Goal: Transaction & Acquisition: Book appointment/travel/reservation

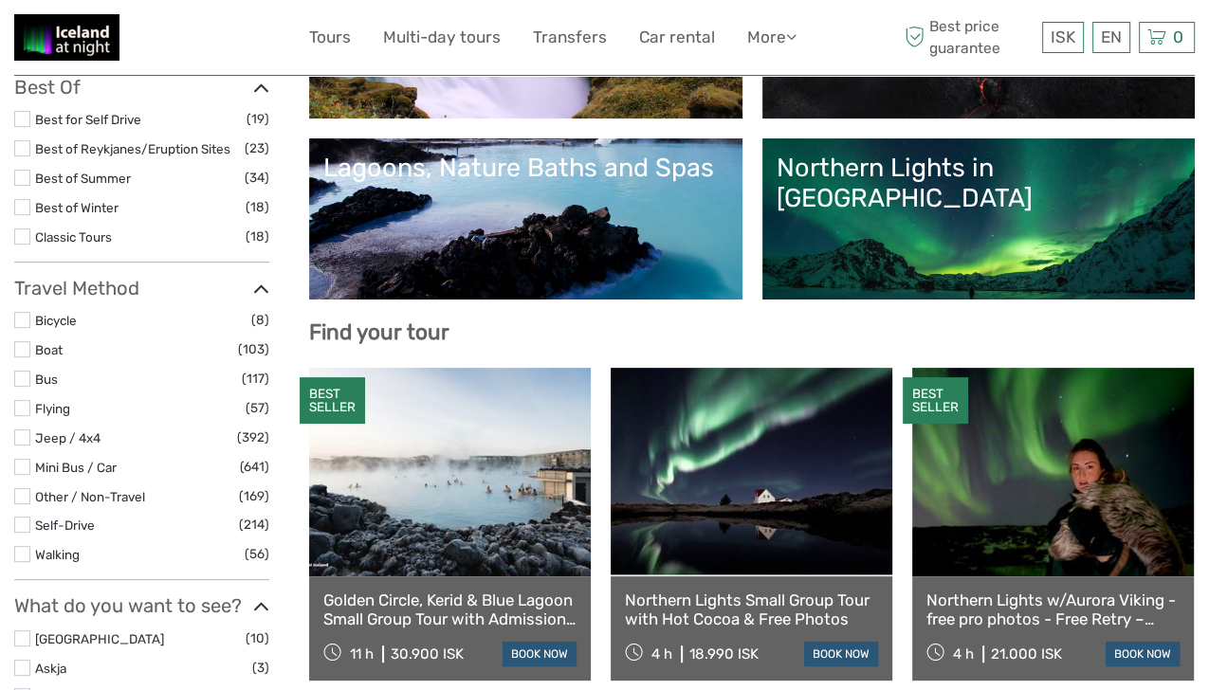
scroll to position [375, 0]
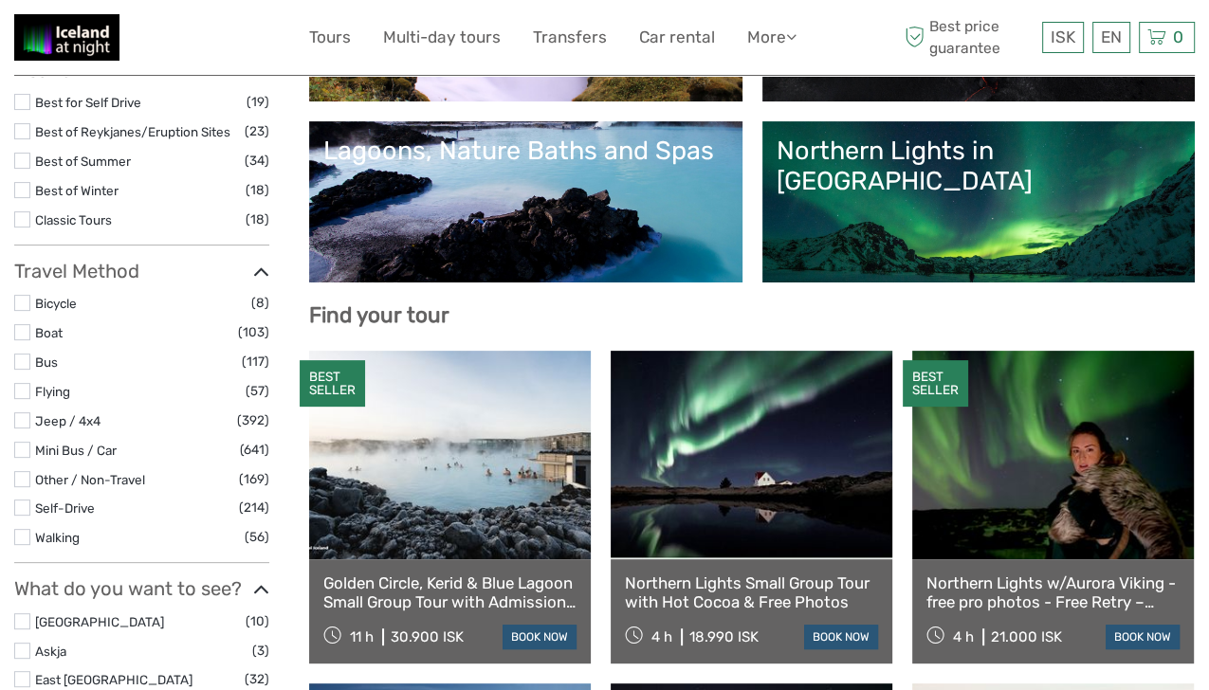
select select
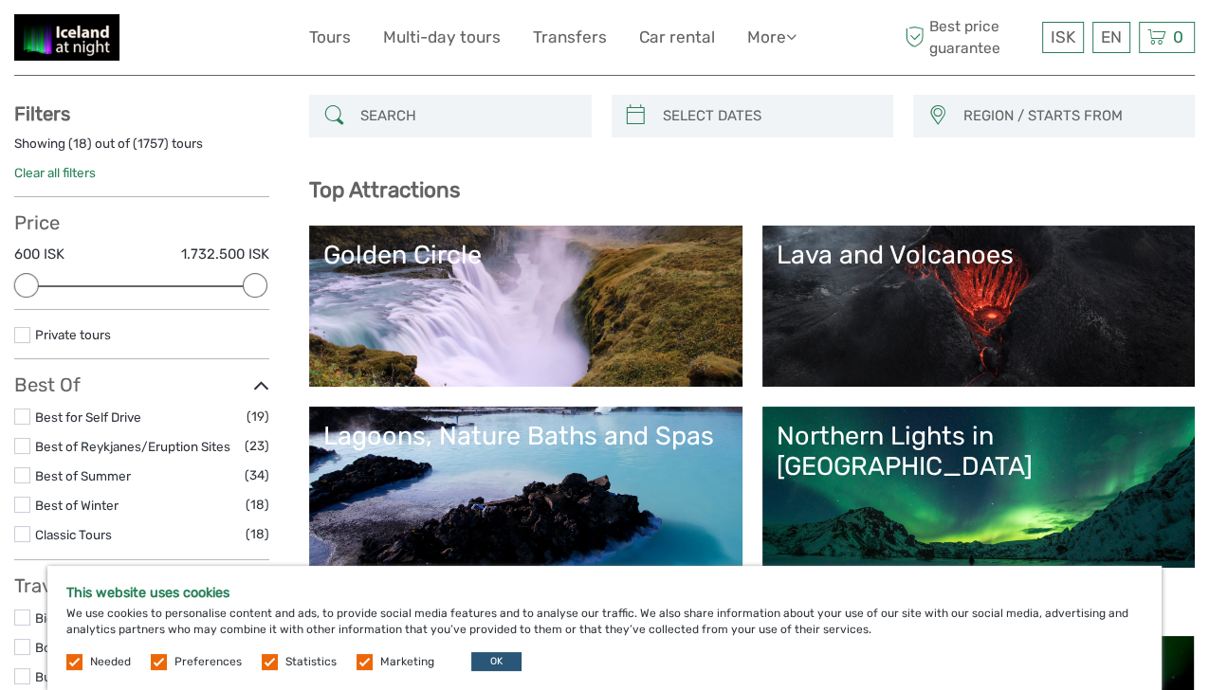
scroll to position [83, 0]
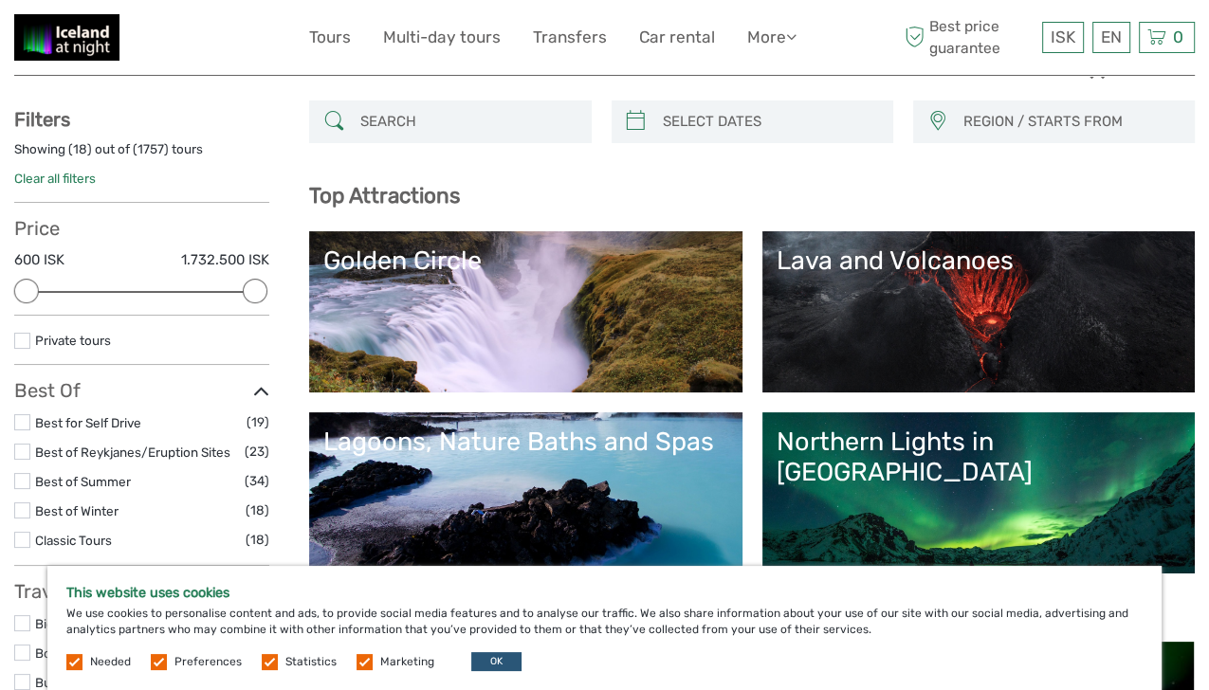
click at [360, 322] on link "Golden Circle" at bounding box center [525, 312] width 404 height 133
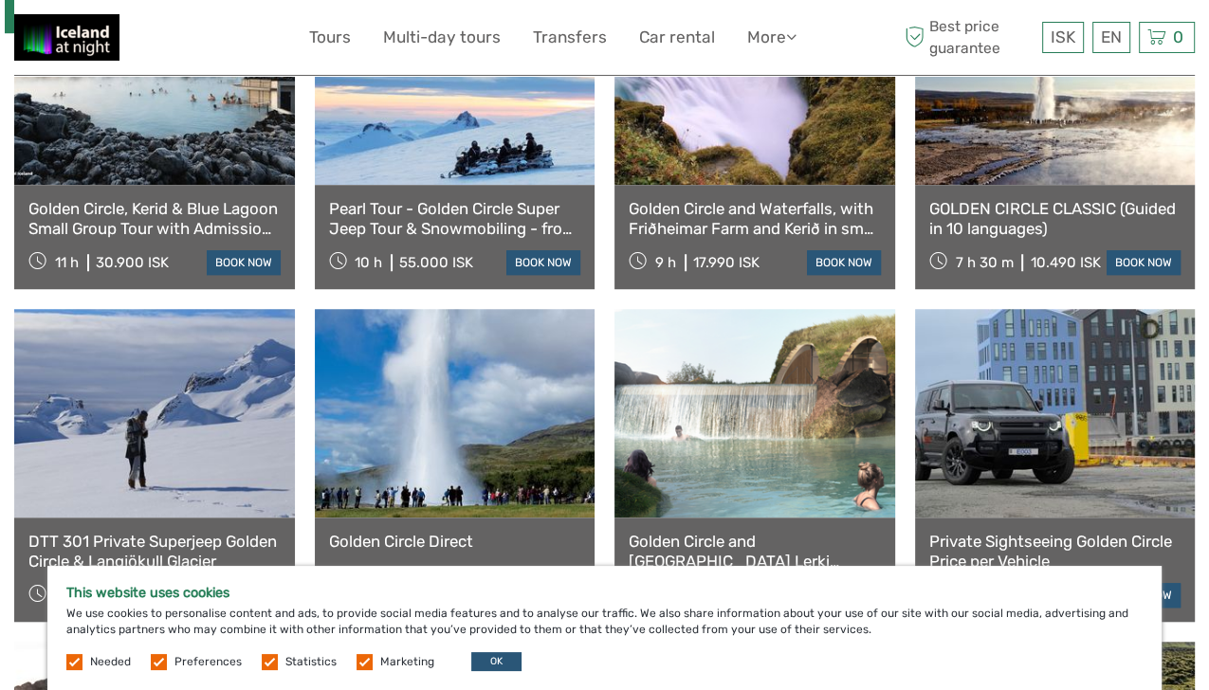
scroll to position [1149, 0]
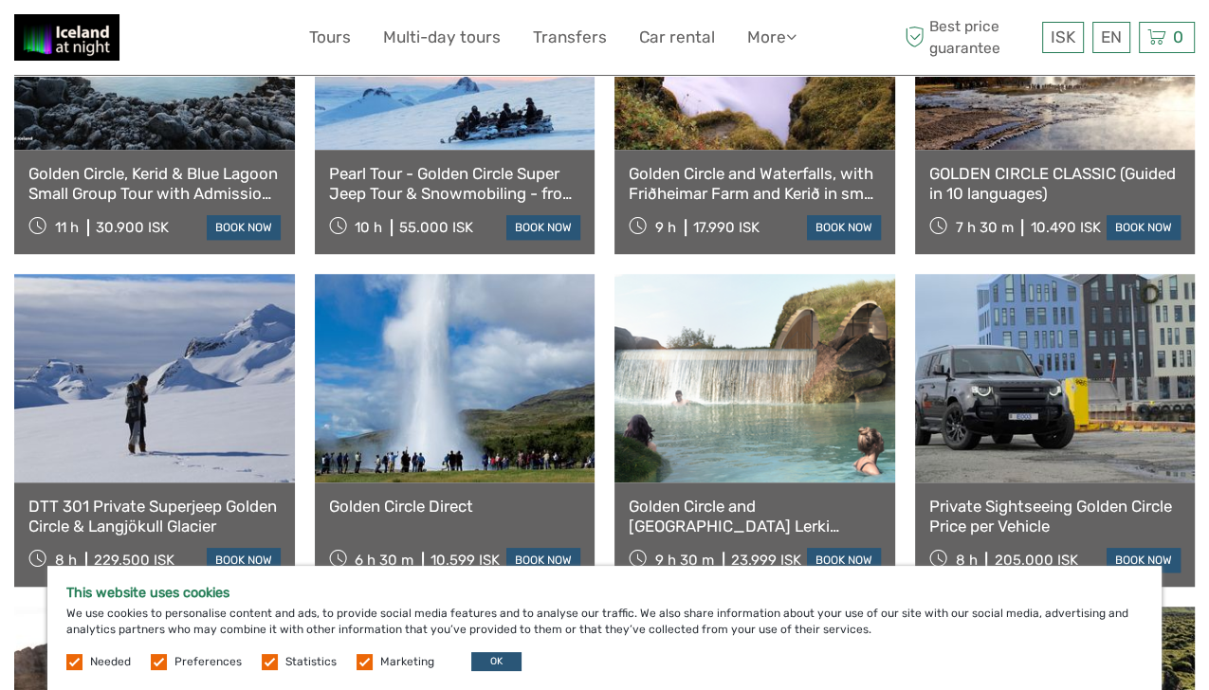
click at [382, 413] on link at bounding box center [455, 378] width 281 height 209
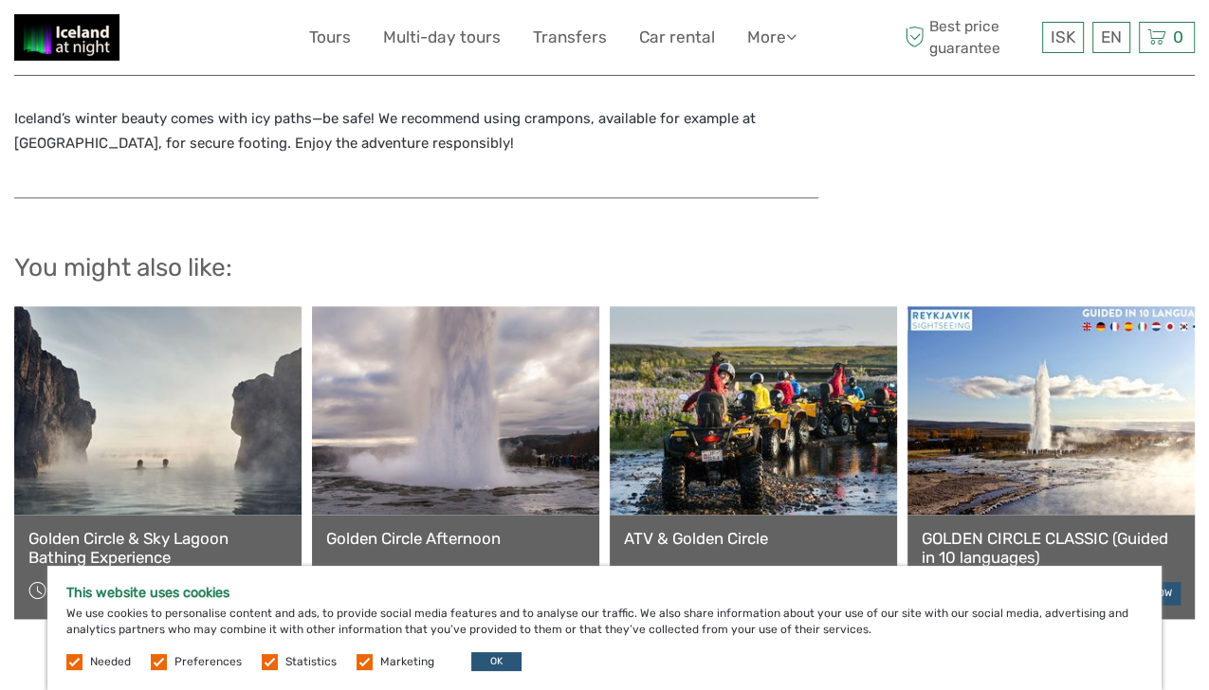
scroll to position [1970, 0]
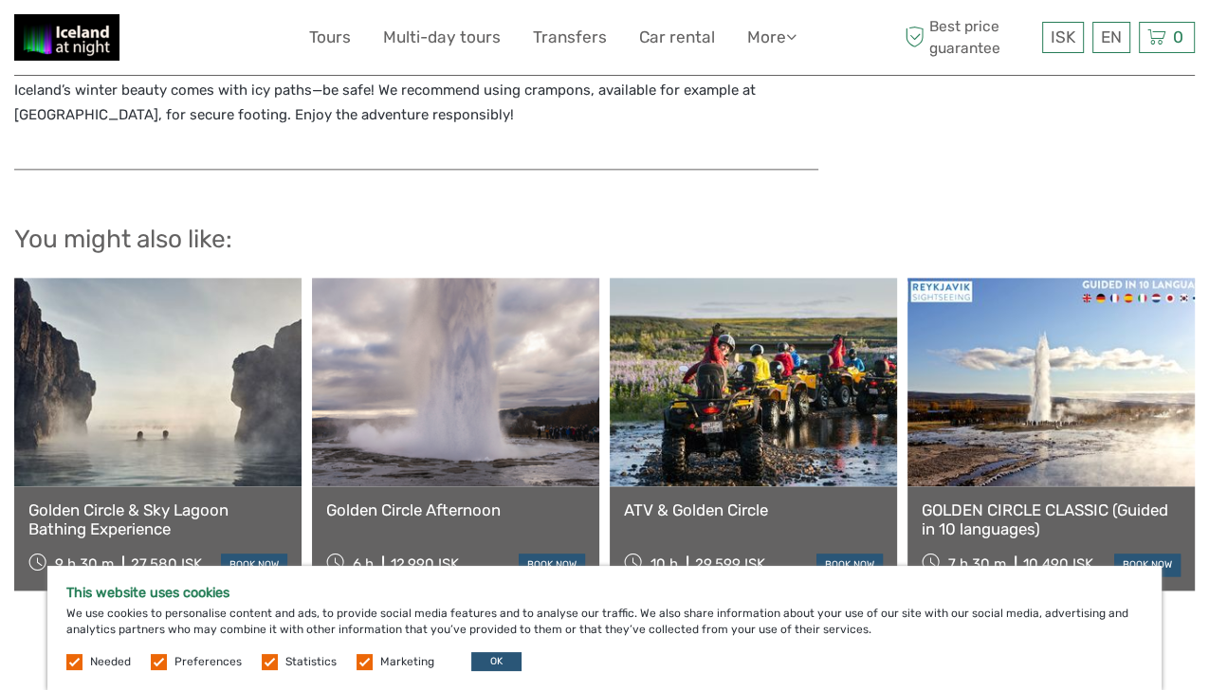
click at [1179, 405] on link at bounding box center [1051, 382] width 287 height 209
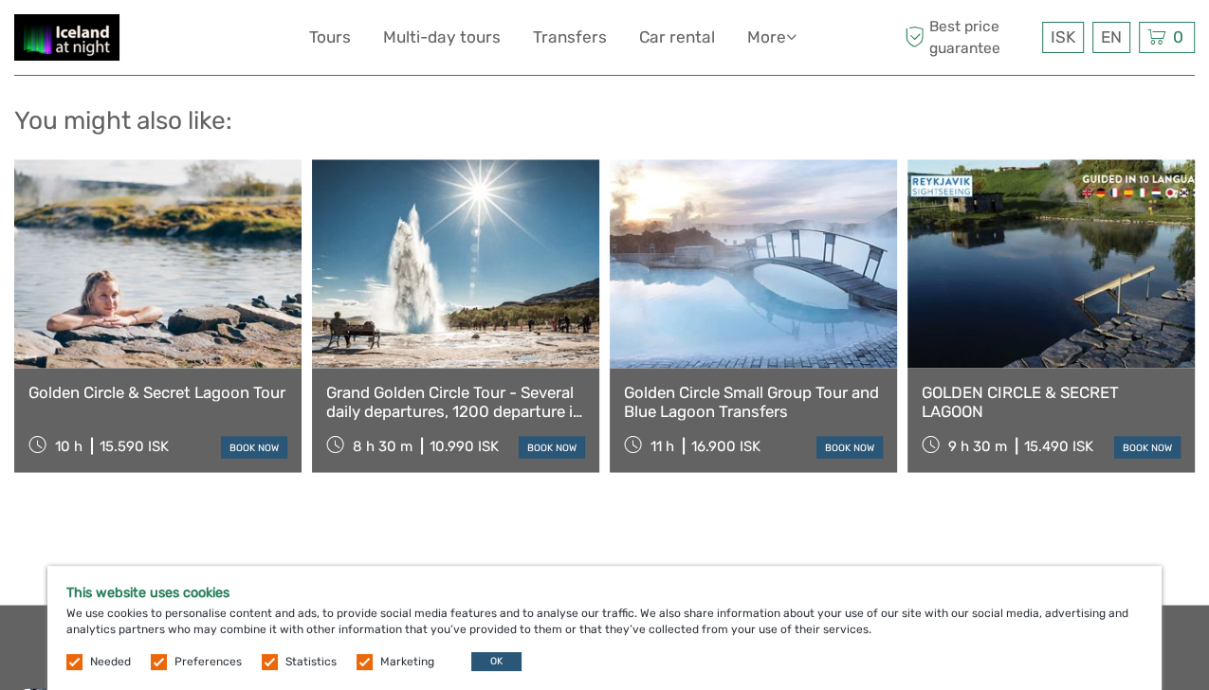
scroll to position [2699, 0]
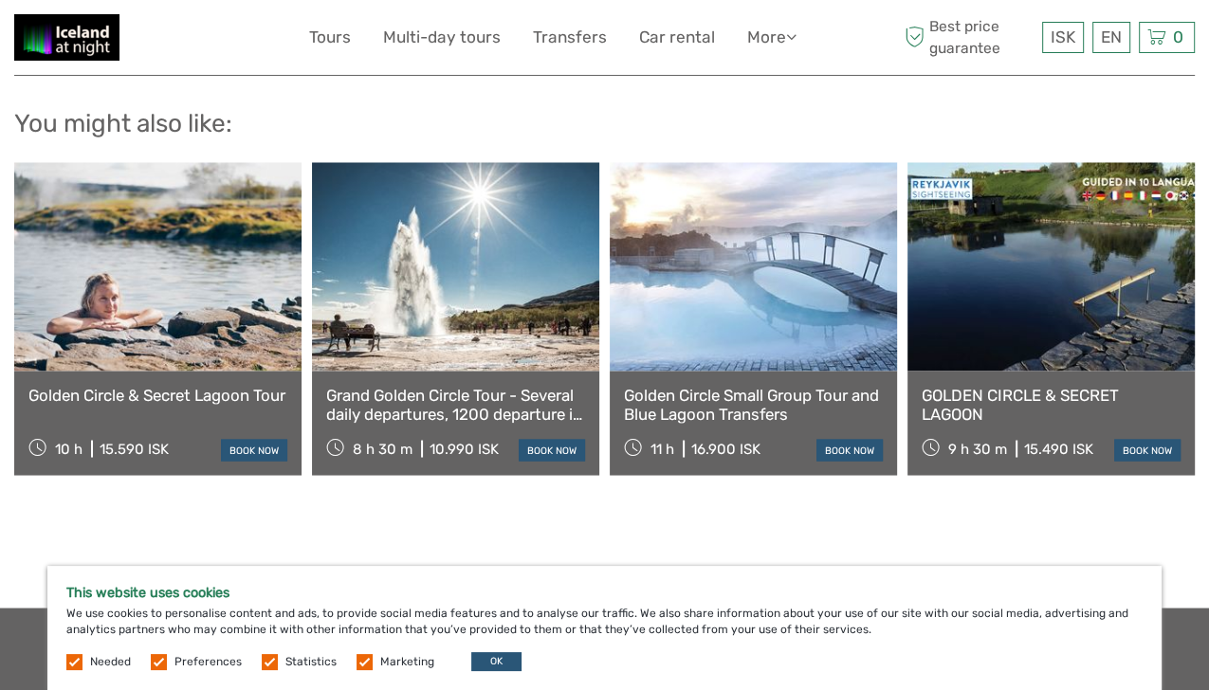
click at [1157, 344] on link at bounding box center [1051, 266] width 287 height 209
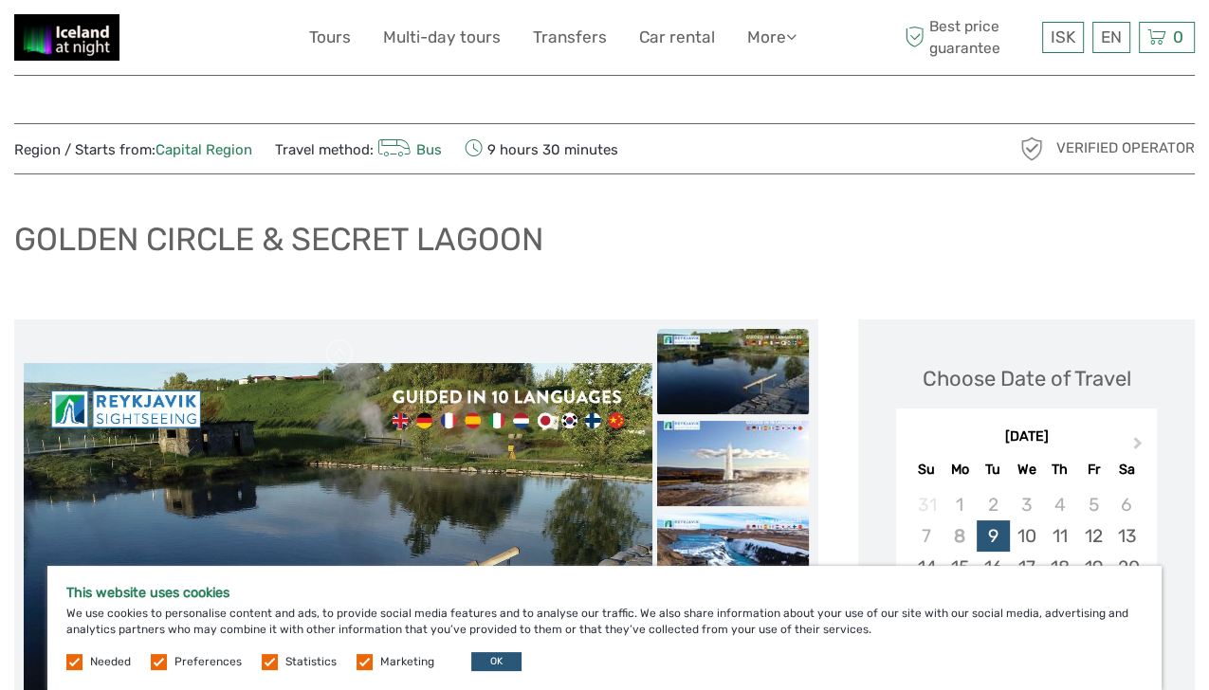
click at [1141, 354] on div "Choose Date of Travel Next Month September 2025 Su Mo Tu We Th Fr Sa 31 1 2 3 4…" at bounding box center [1026, 523] width 299 height 368
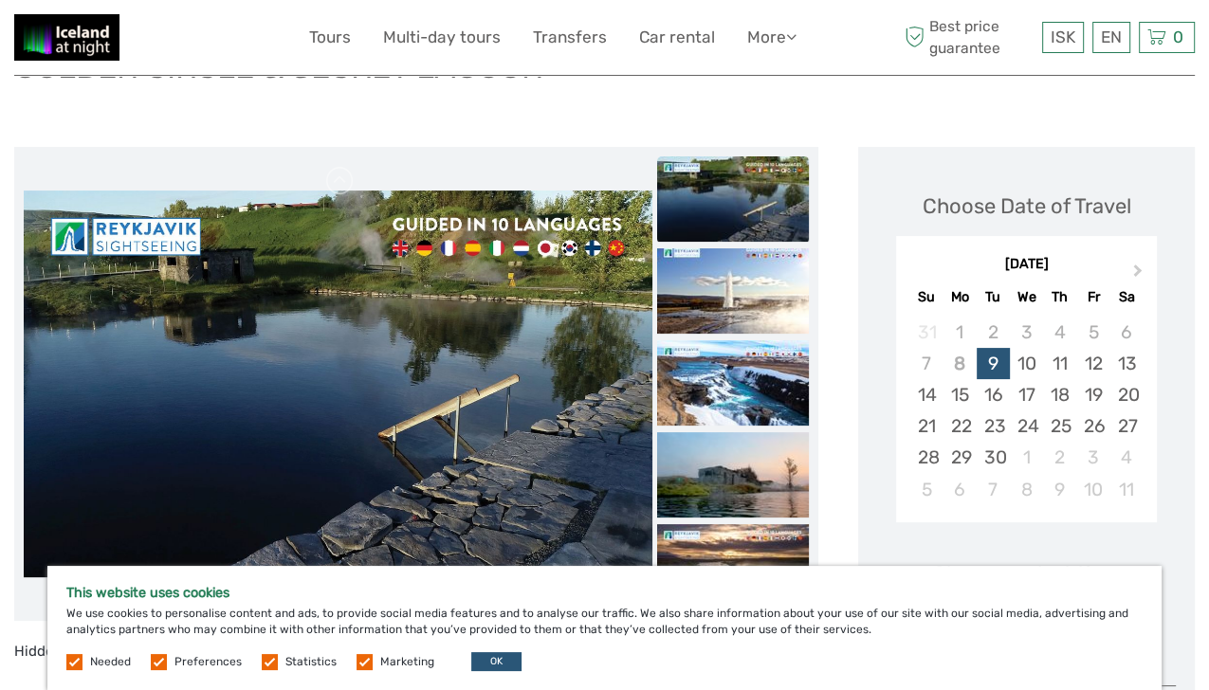
scroll to position [175, 0]
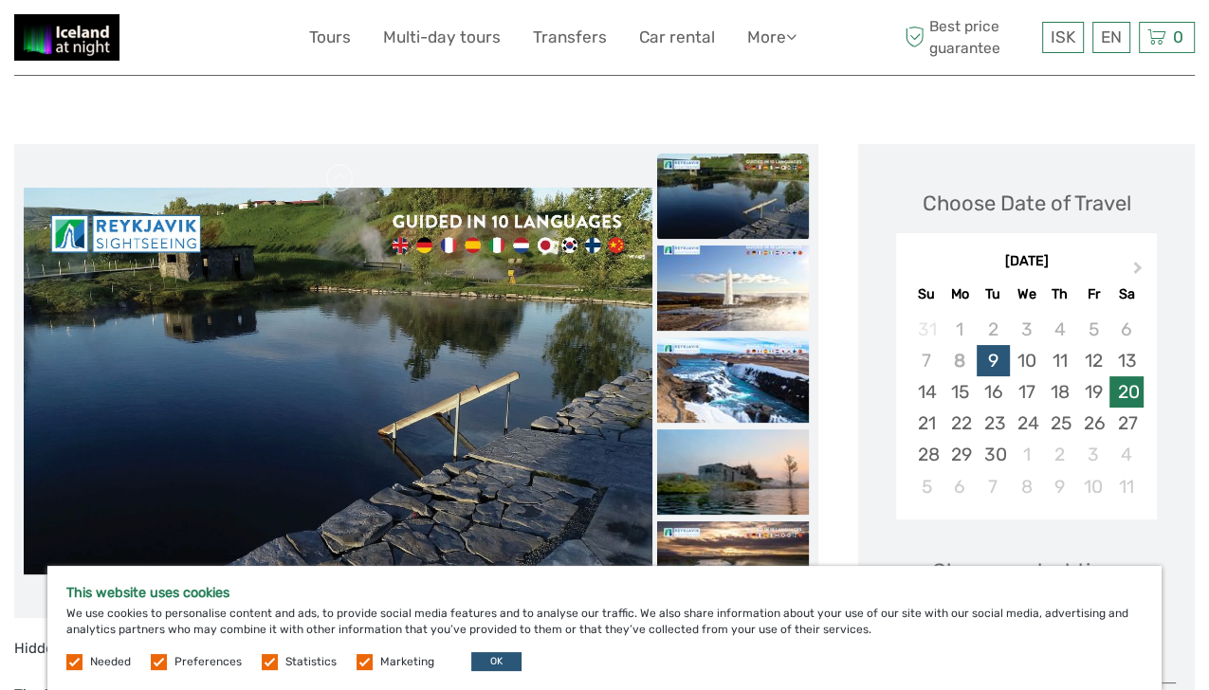
click at [1142, 397] on div "20" at bounding box center [1125, 391] width 33 height 31
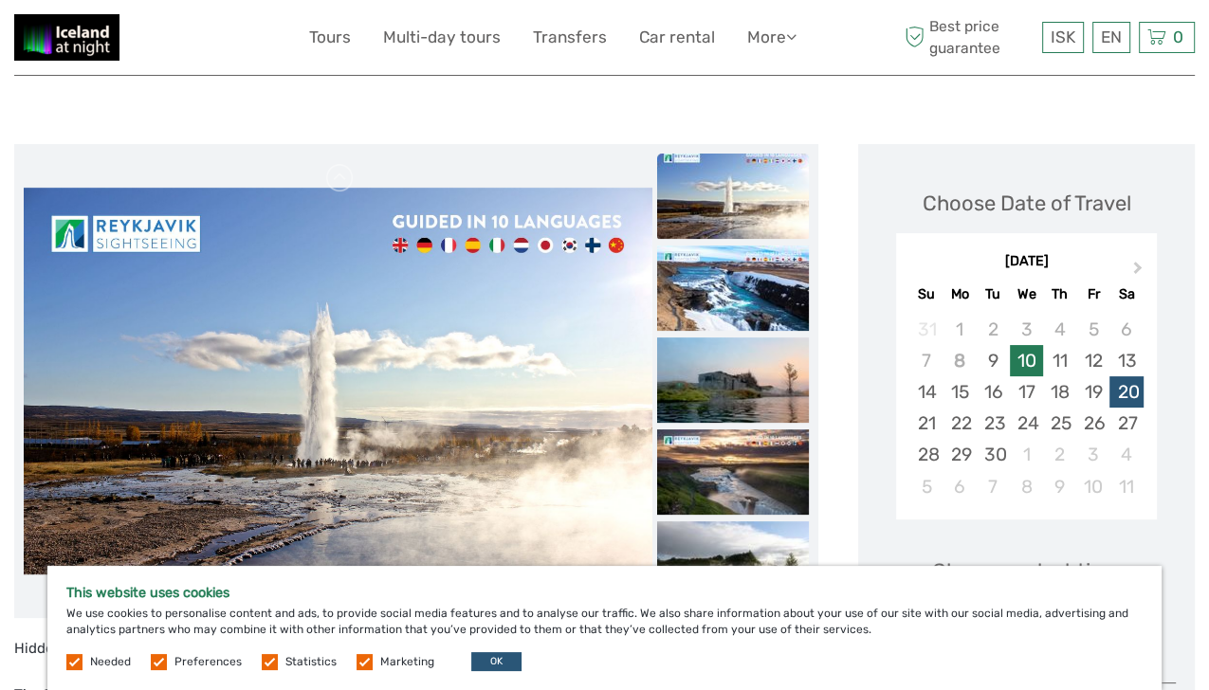
click at [1028, 365] on div "10" at bounding box center [1026, 360] width 33 height 31
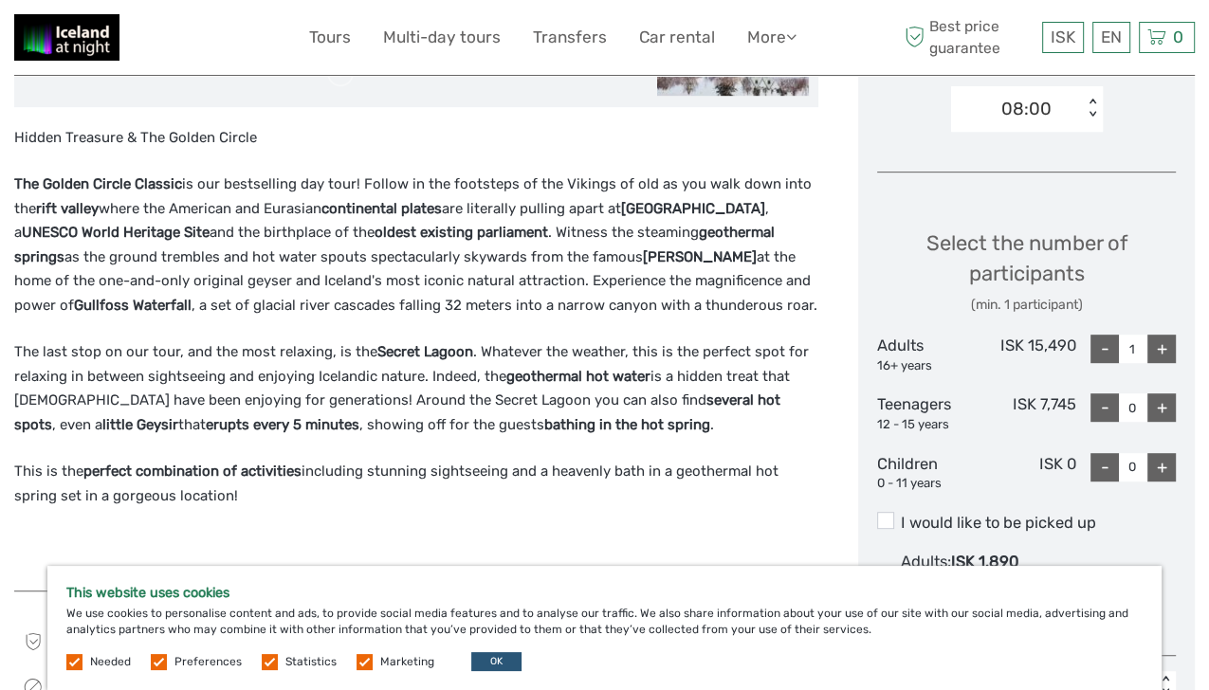
scroll to position [699, 0]
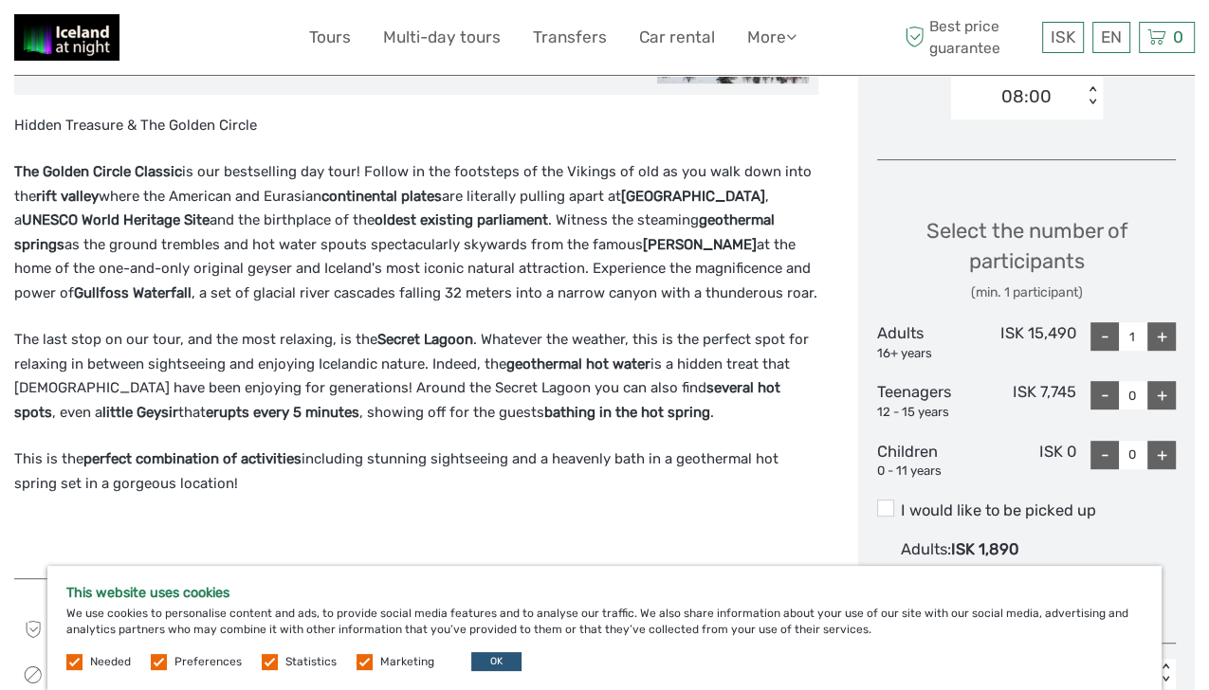
click at [1109, 520] on label "I would like to be picked up" at bounding box center [1026, 511] width 299 height 23
click at [901, 504] on input "I would like to be picked up" at bounding box center [901, 504] width 0 height 0
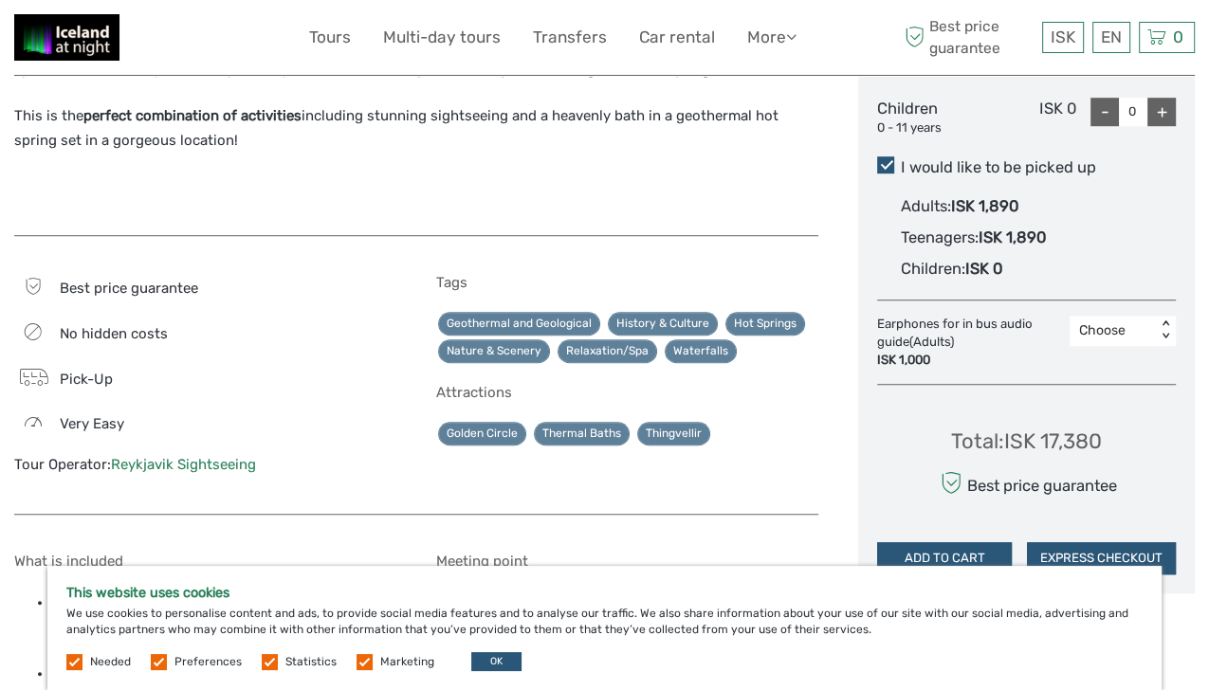
scroll to position [1043, 0]
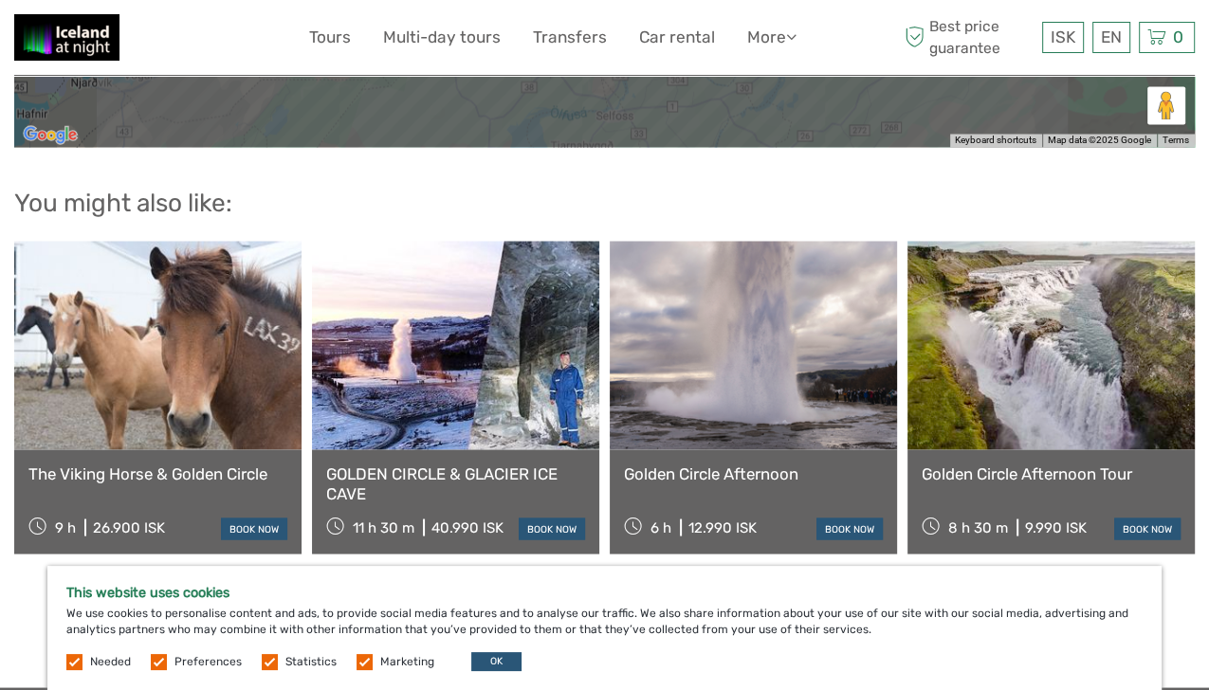
scroll to position [2657, 0]
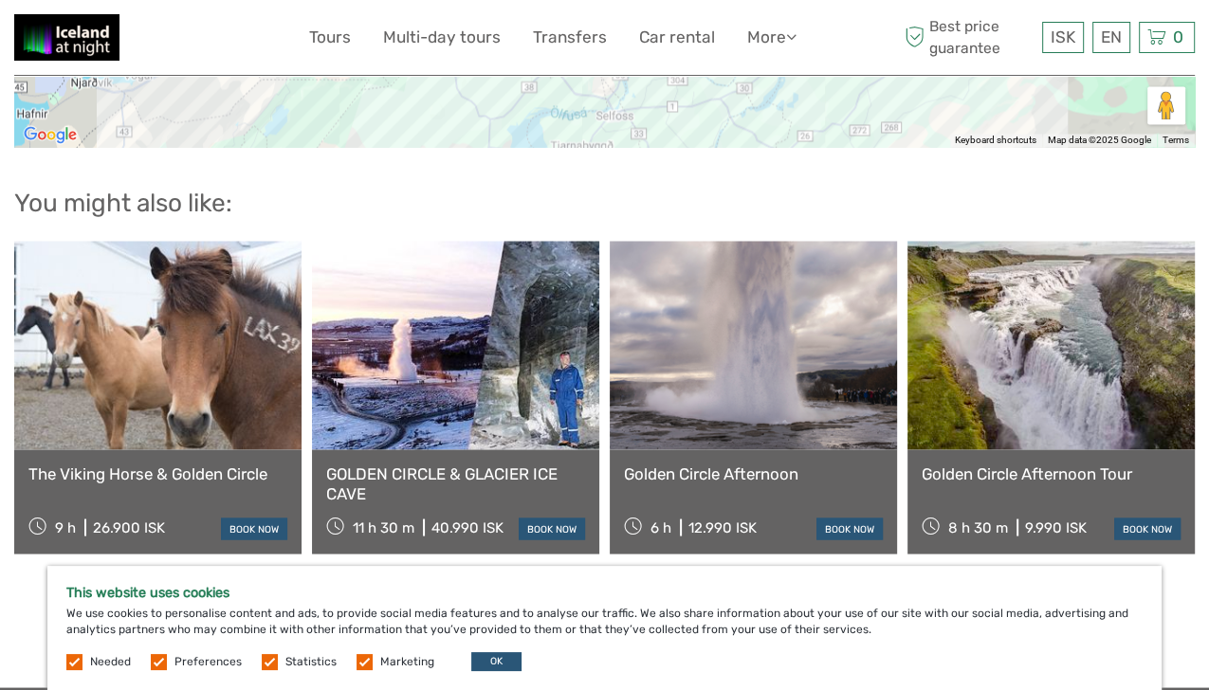
click at [1087, 382] on link at bounding box center [1051, 345] width 287 height 209
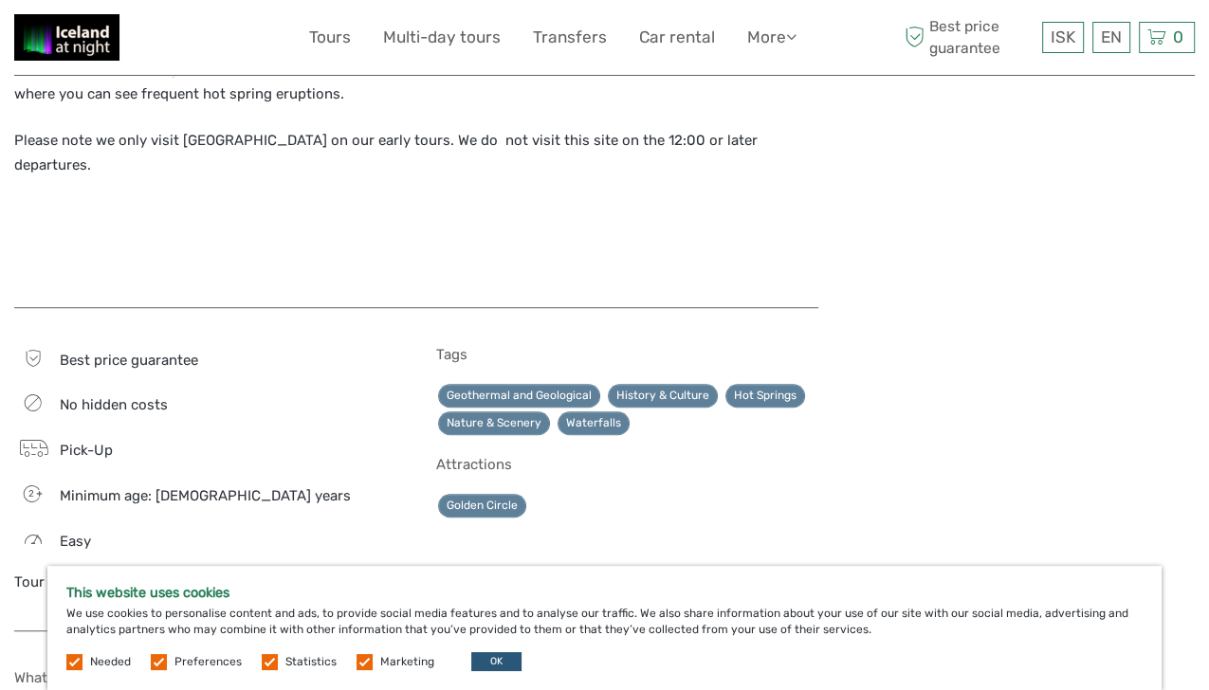
scroll to position [1075, 0]
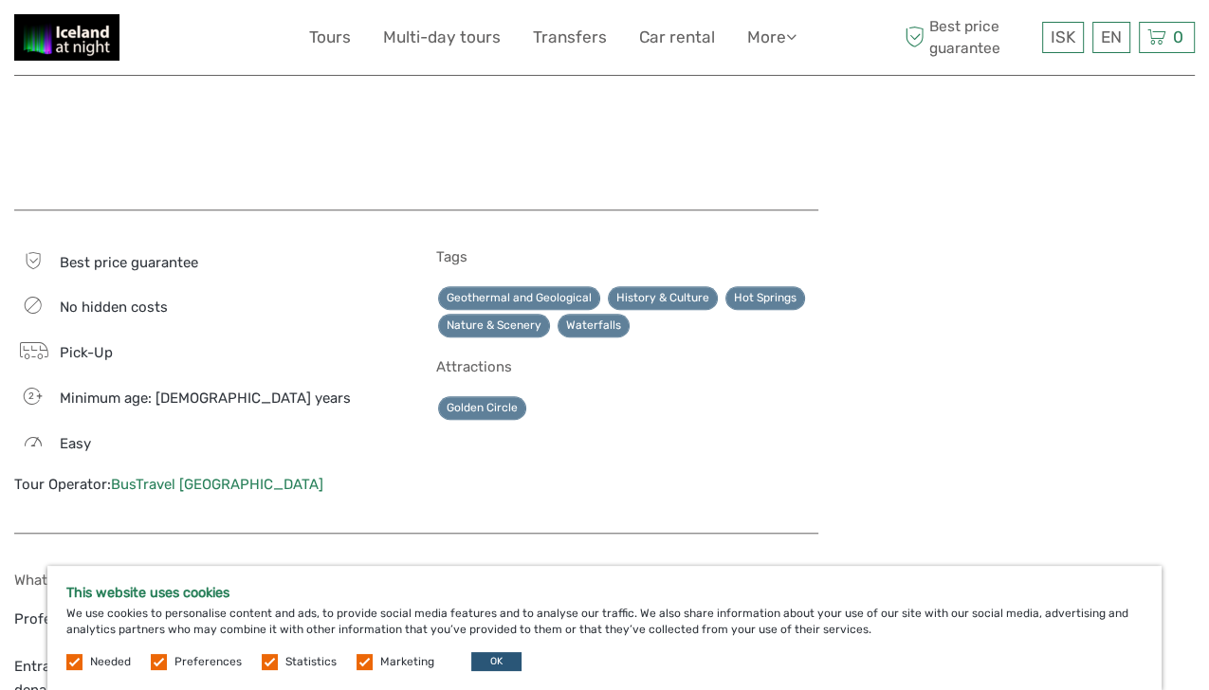
click at [32, 430] on icon at bounding box center [33, 443] width 28 height 27
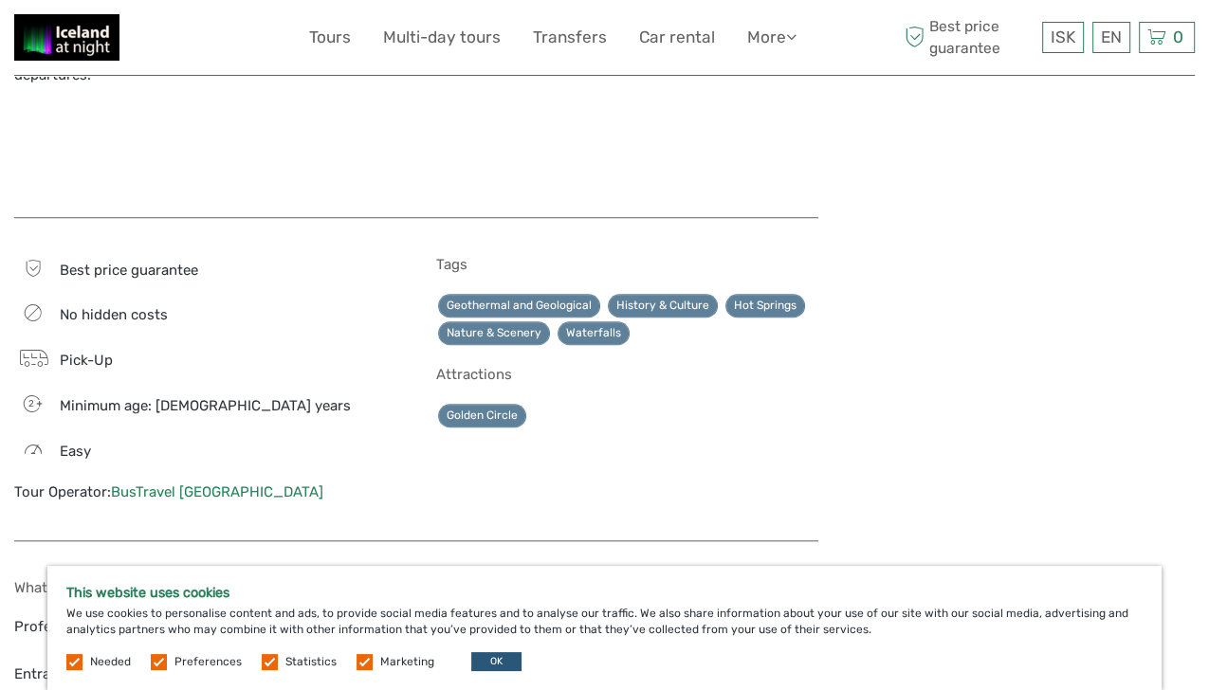
scroll to position [1150, 0]
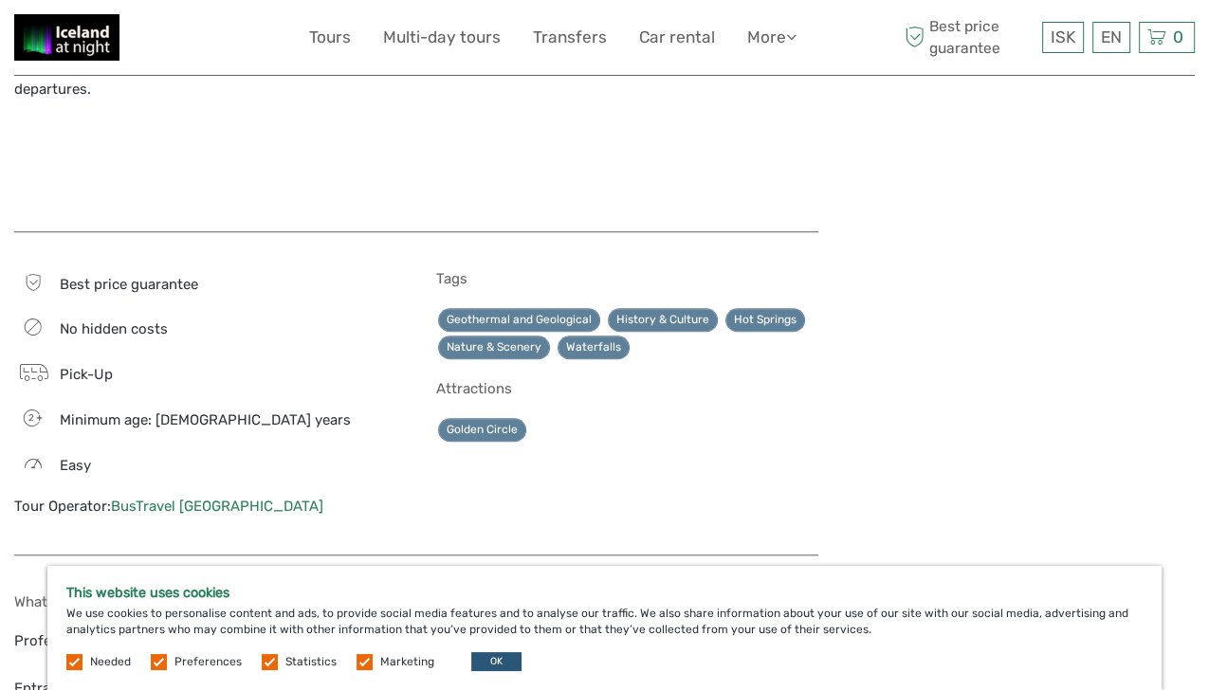
click at [30, 412] on span "2" at bounding box center [31, 418] width 28 height 13
click at [74, 412] on span "Minimum age: [DEMOGRAPHIC_DATA] years" at bounding box center [205, 420] width 291 height 17
